Goal: Answer question/provide support

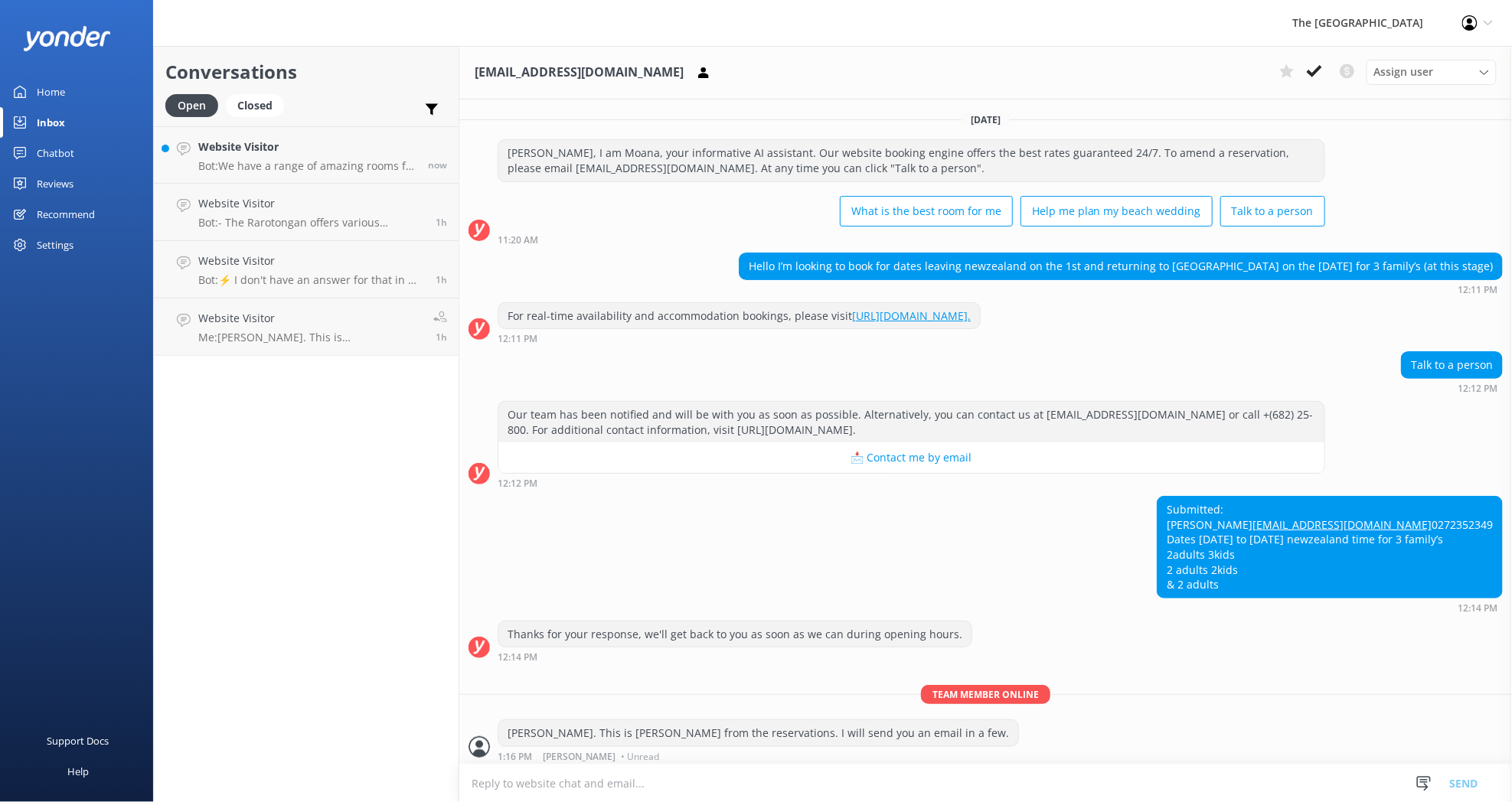
scroll to position [101, 0]
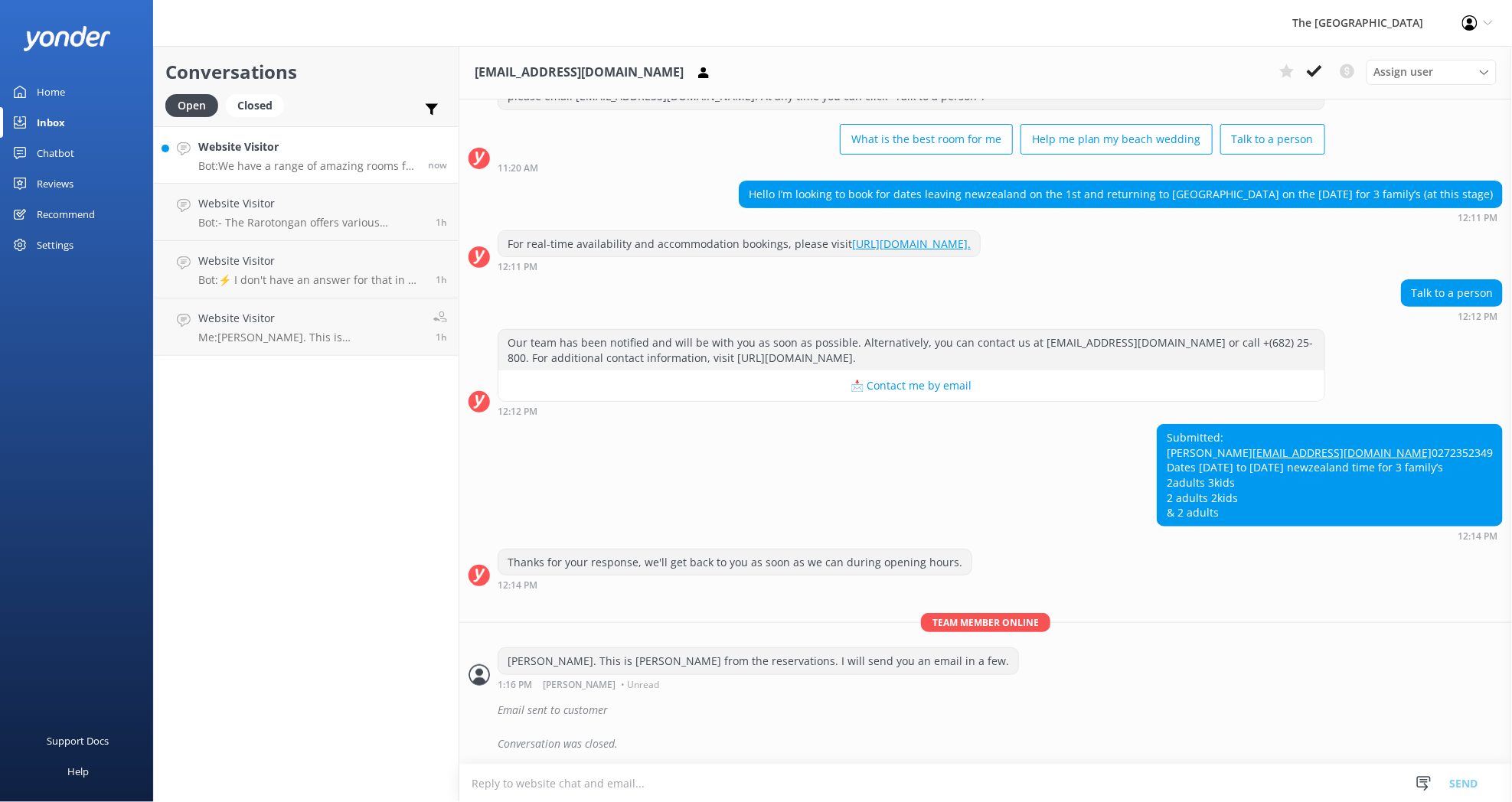
click at [309, 153] on h4 "Website Visitor" at bounding box center [307, 147] width 218 height 17
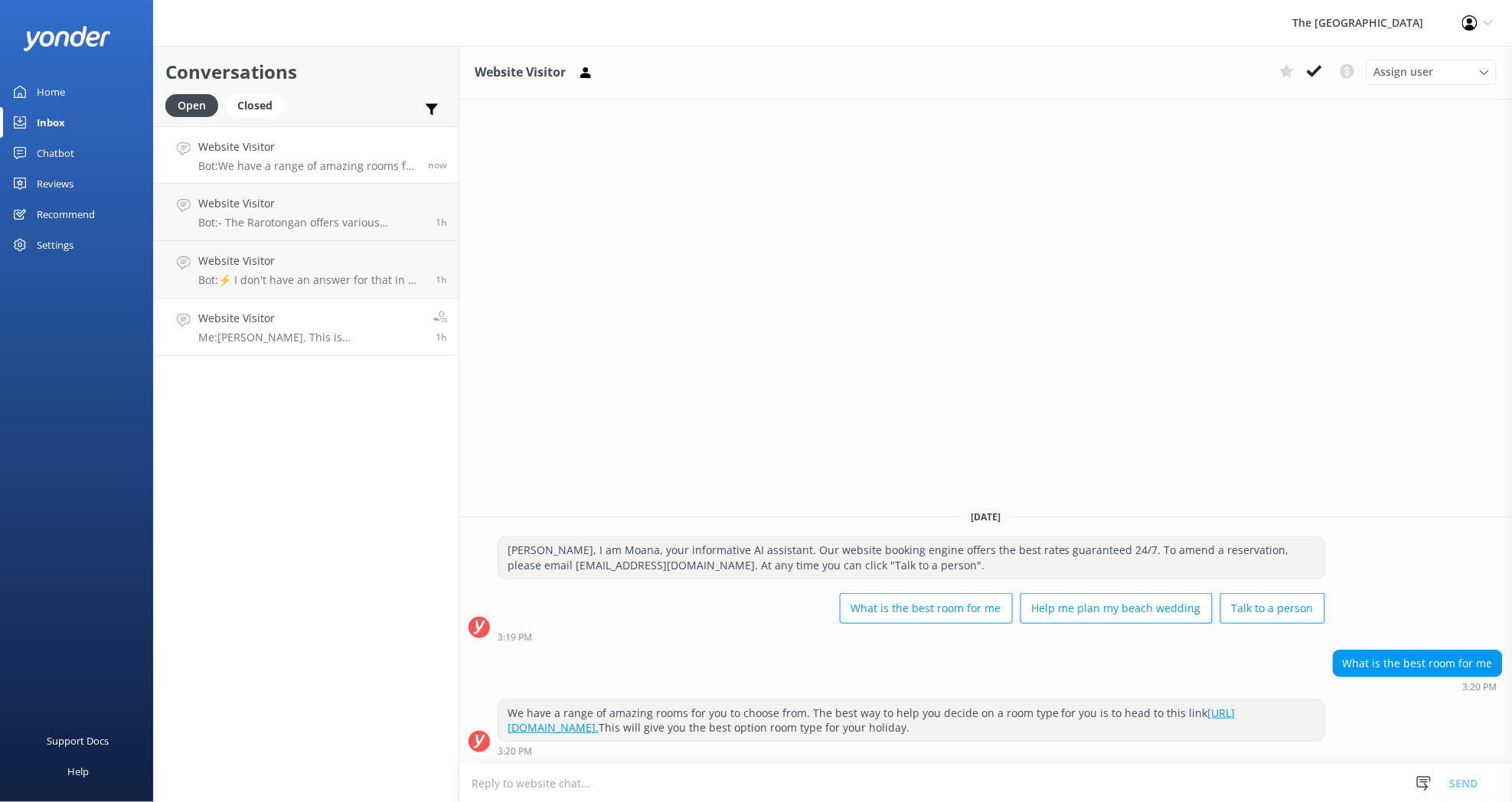
click at [297, 324] on h4 "Website Visitor" at bounding box center [310, 318] width 224 height 17
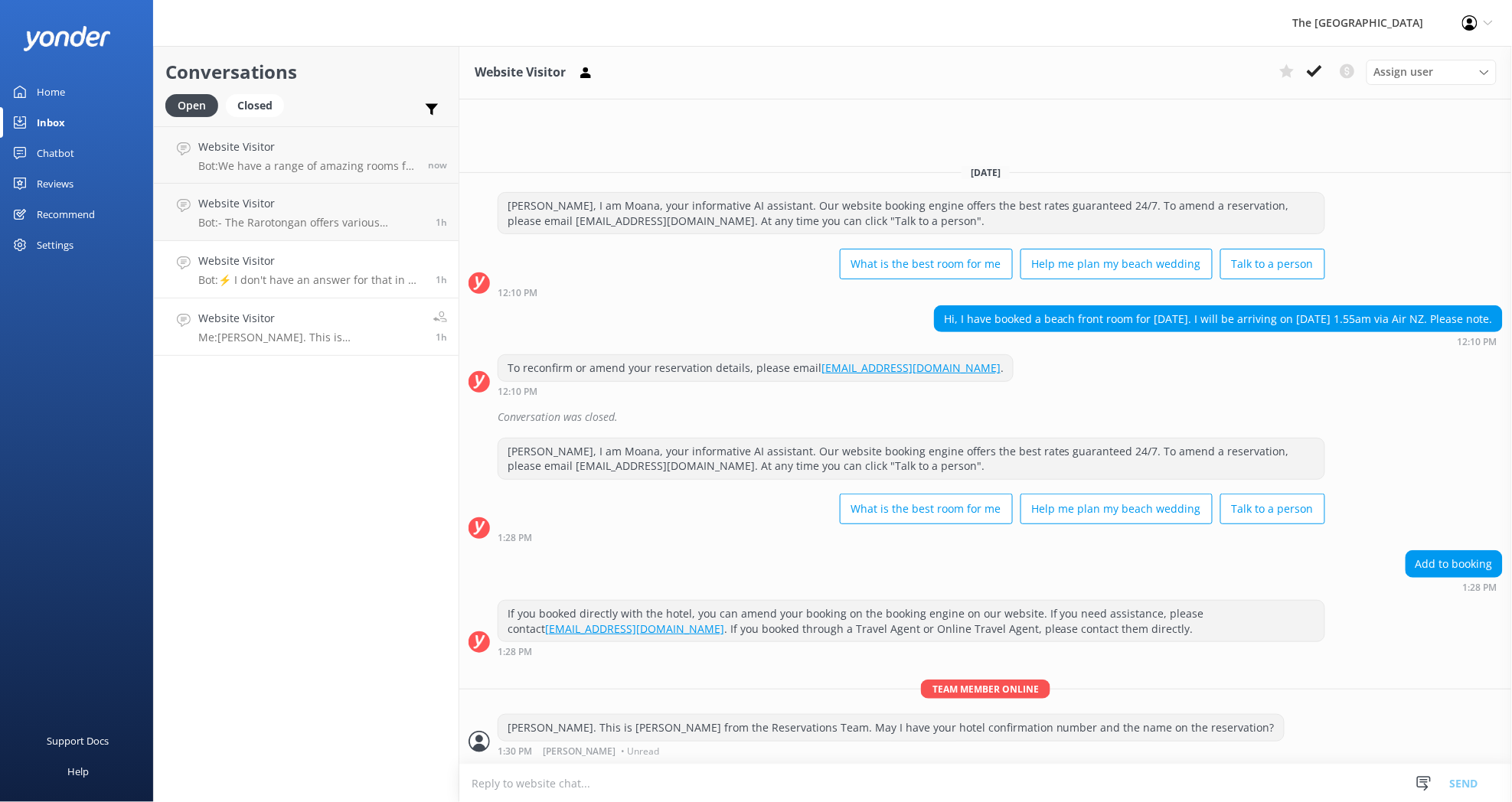
click at [286, 274] on p "Bot: ⚡ I don't have an answer for that in my knowledge base. Please try and rep…" at bounding box center [311, 280] width 225 height 14
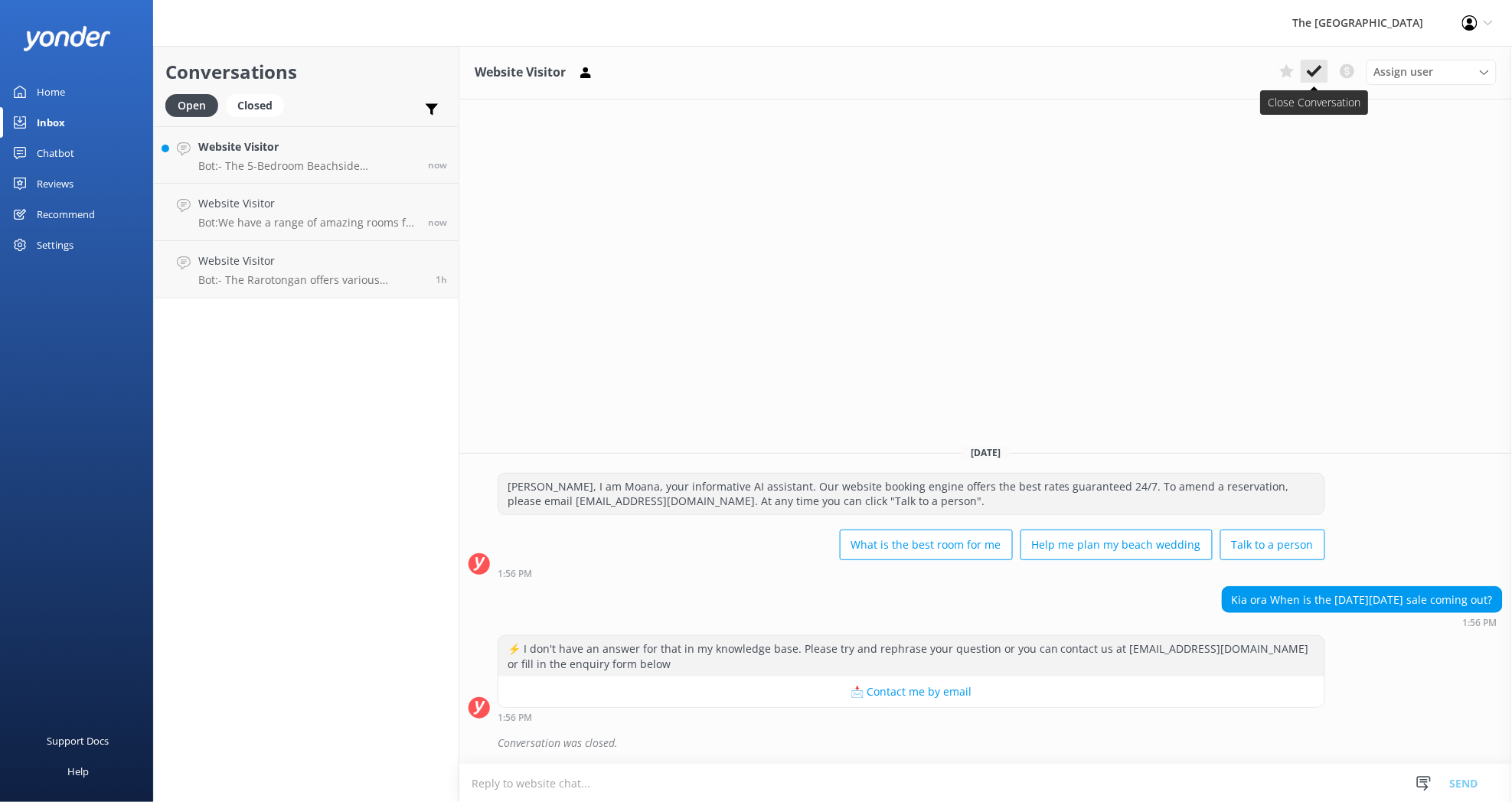
click at [1307, 78] on icon at bounding box center [1315, 71] width 16 height 16
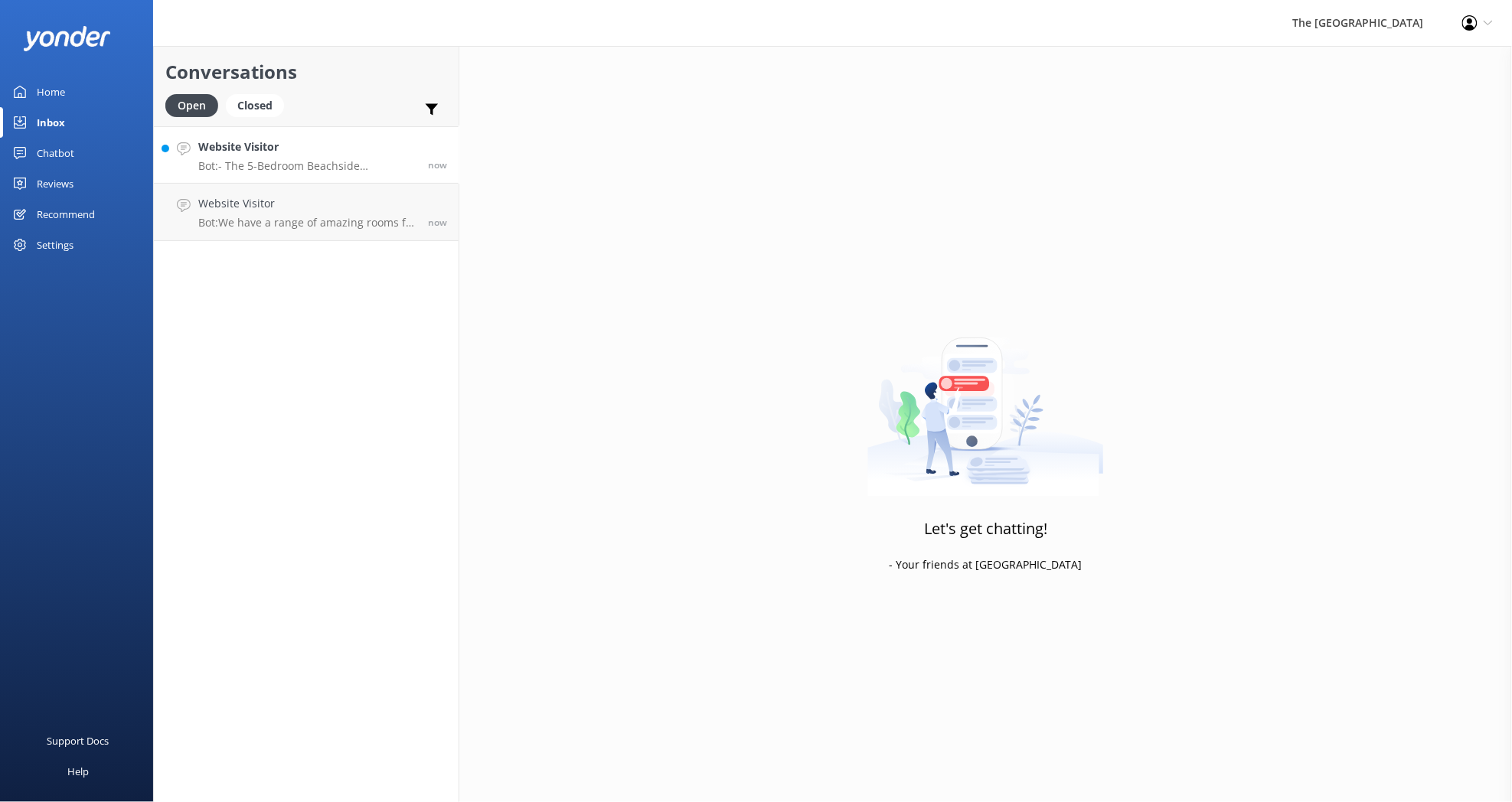
click at [255, 159] on p "Bot: - The 5-Bedroom Beachside Interconnecting Family Suite can accommodate up …" at bounding box center [307, 166] width 218 height 14
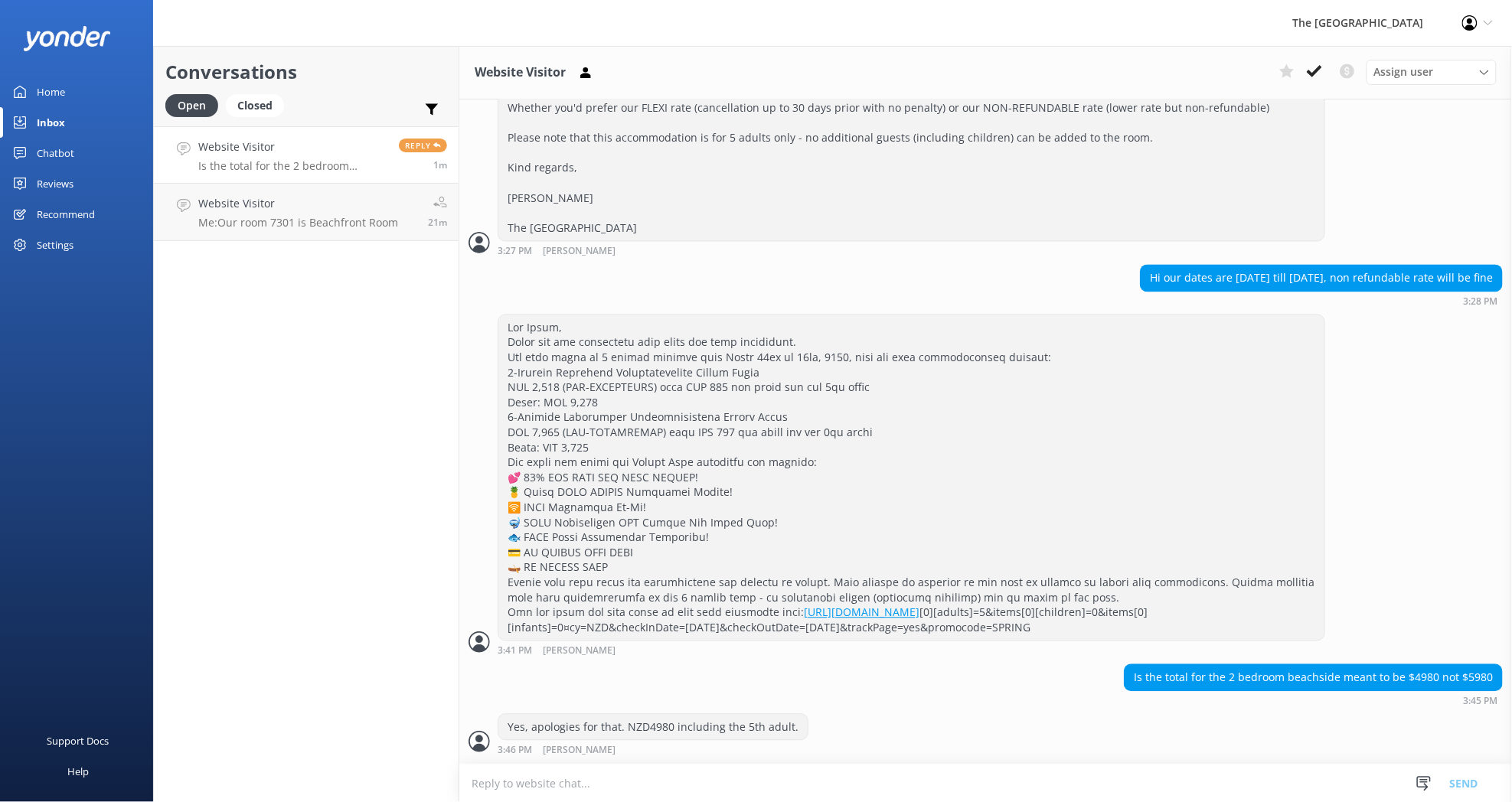
scroll to position [1168, 0]
click at [260, 220] on p "Me: Our room 7301 is Beachfront Room" at bounding box center [298, 223] width 200 height 14
